Goal: Check status: Check status

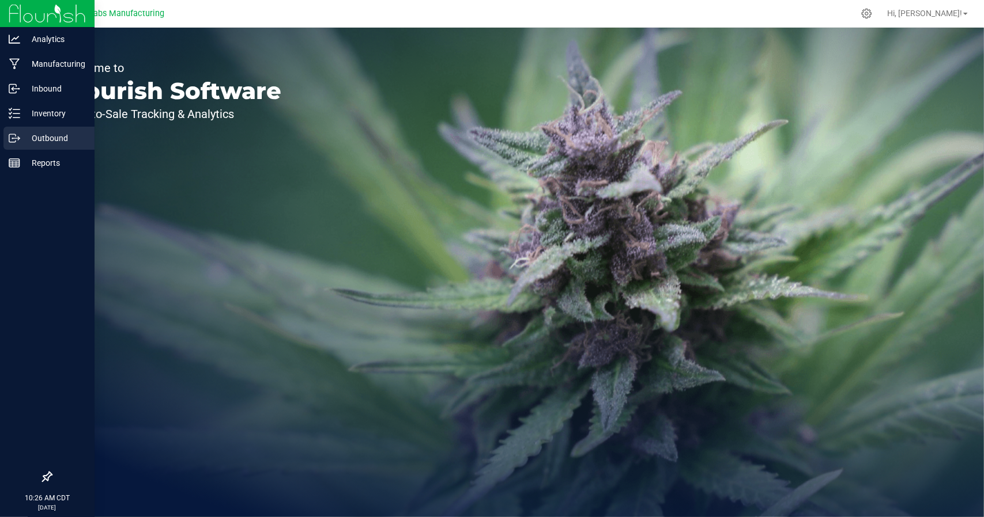
click at [73, 139] on p "Outbound" at bounding box center [54, 138] width 69 height 14
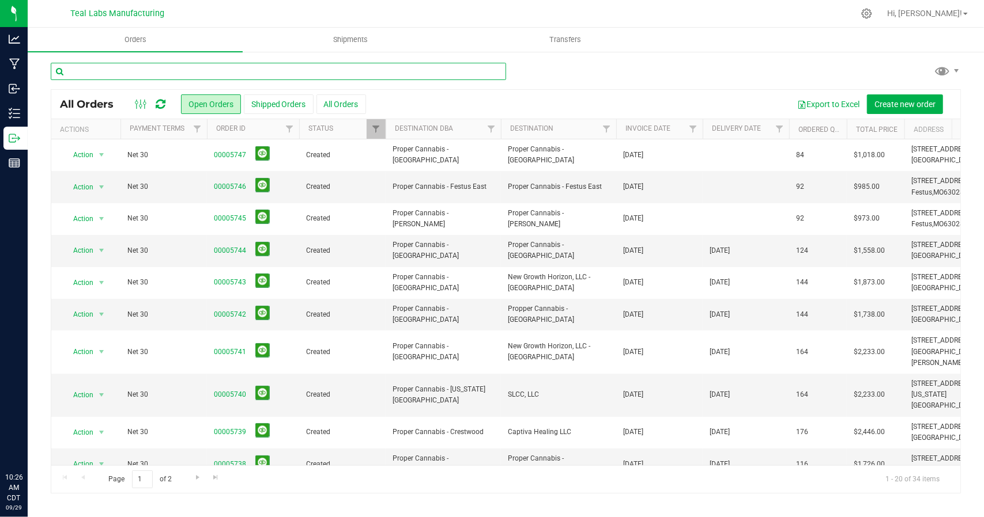
click at [230, 74] on input "text" at bounding box center [278, 71] width 455 height 17
type input "the heights"
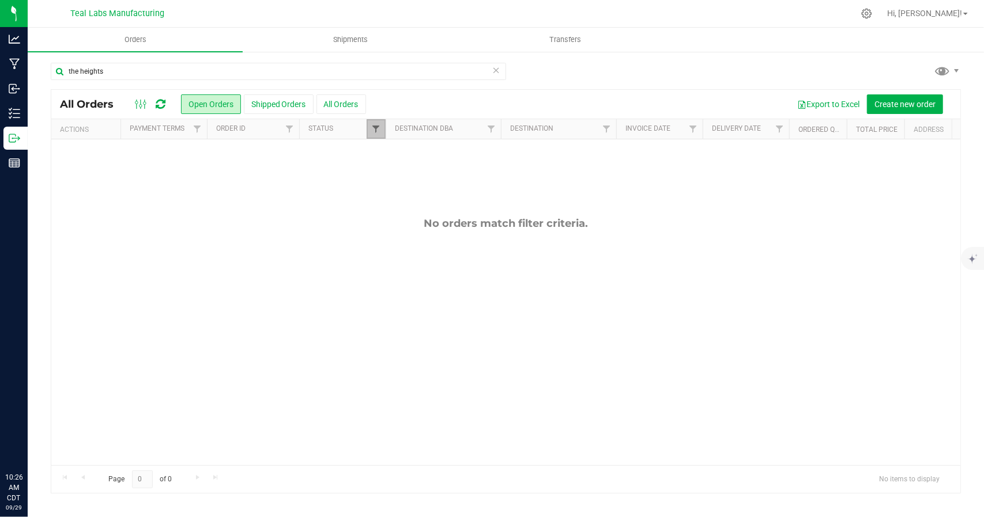
click at [372, 126] on span "Filter" at bounding box center [375, 128] width 9 height 9
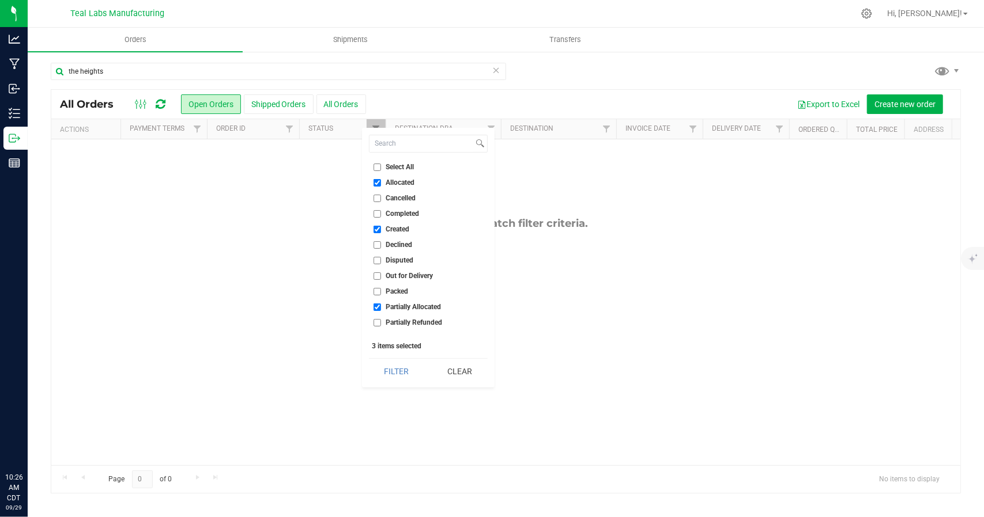
click at [380, 161] on li "Select All" at bounding box center [428, 167] width 119 height 12
click at [380, 164] on input "Select All" at bounding box center [376, 167] width 7 height 7
checkbox input "true"
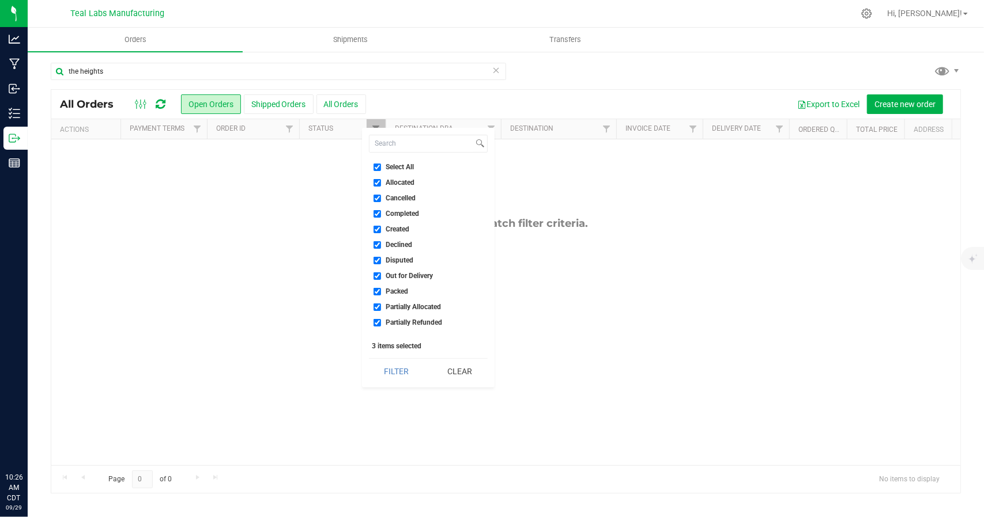
checkbox input "true"
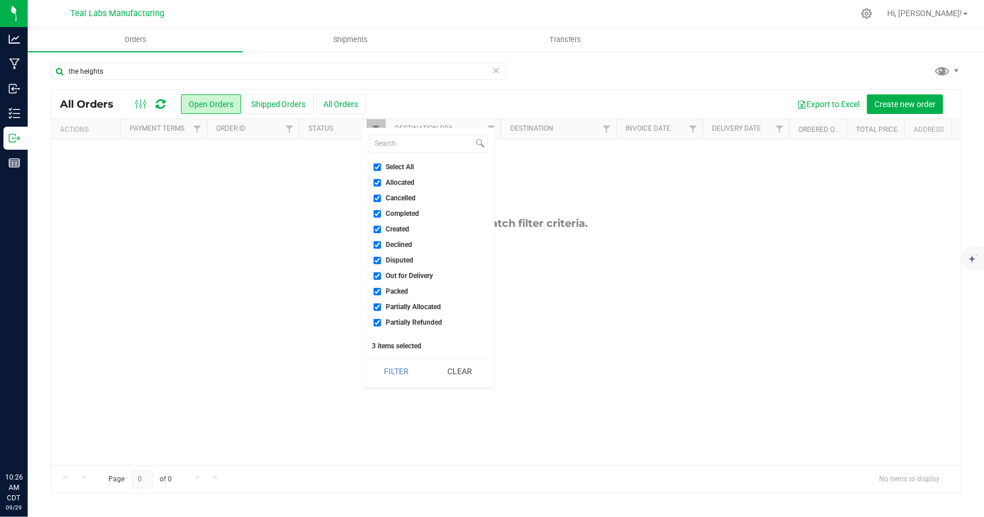
checkbox input "true"
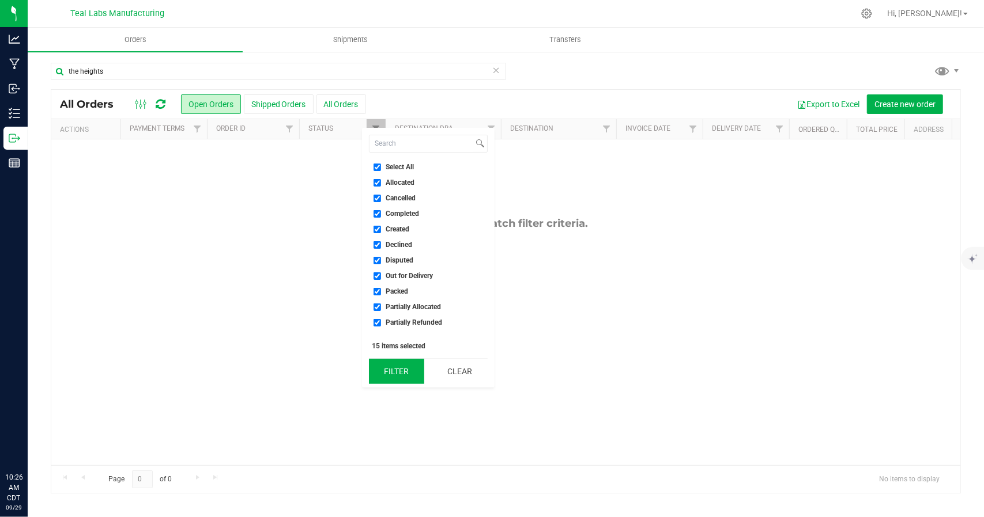
click at [391, 369] on button "Filter" at bounding box center [396, 371] width 55 height 25
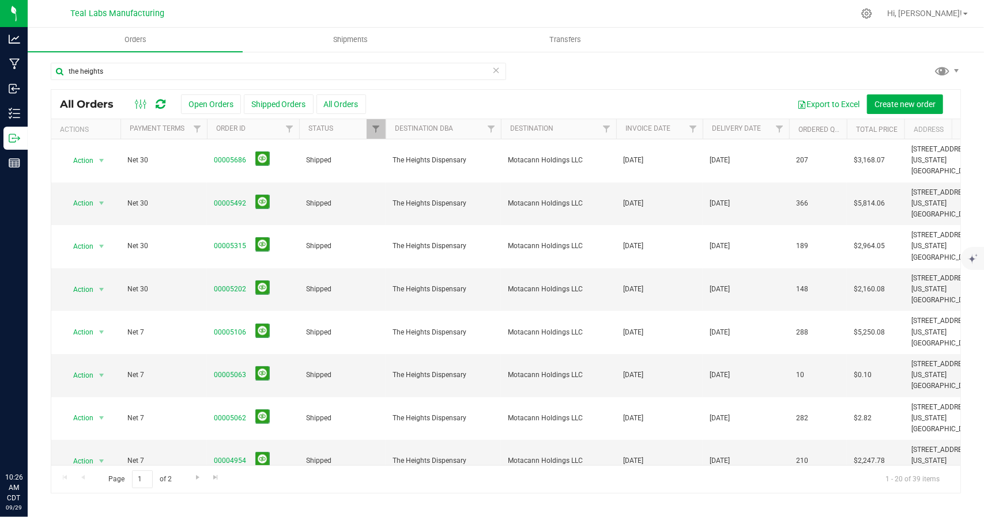
click at [591, 81] on div "the heights" at bounding box center [506, 76] width 910 height 27
click at [252, 65] on input "the heights" at bounding box center [278, 71] width 455 height 17
type input "t"
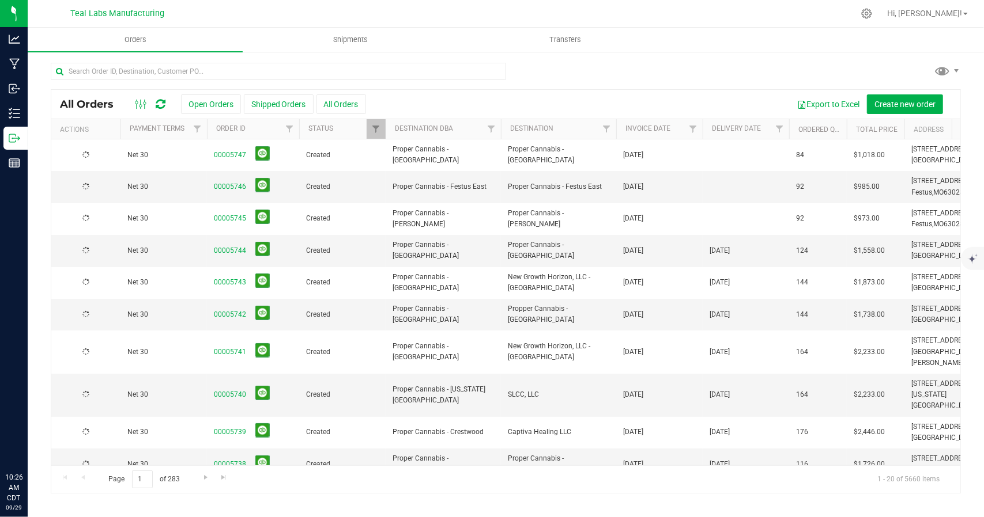
click at [710, 49] on ul "Orders Shipments Transfers" at bounding box center [520, 40] width 984 height 25
